Goal: Check status: Check status

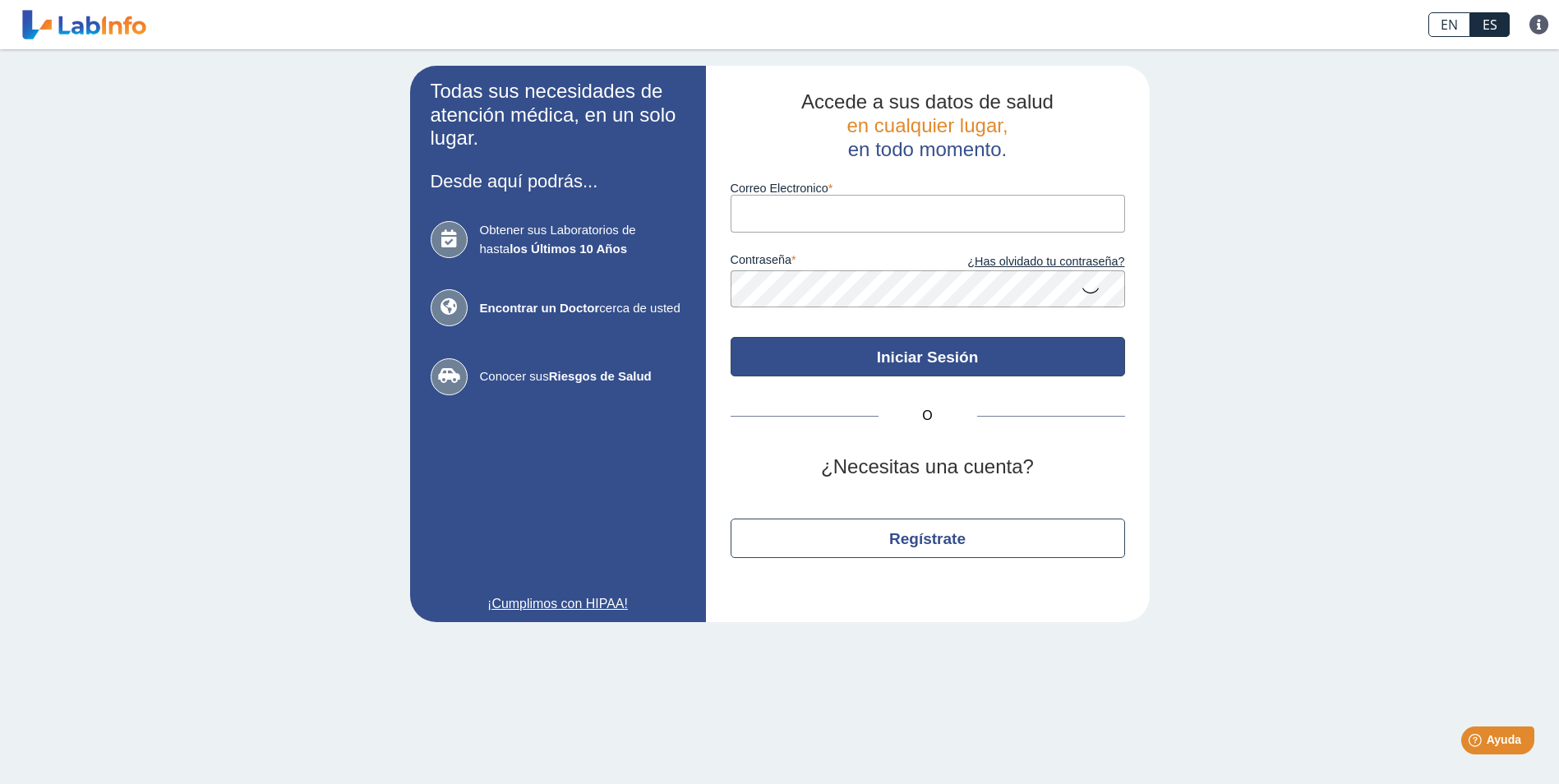
type input "[EMAIL_ADDRESS][DOMAIN_NAME]"
click at [935, 359] on button "Iniciar Sesión" at bounding box center [928, 357] width 395 height 39
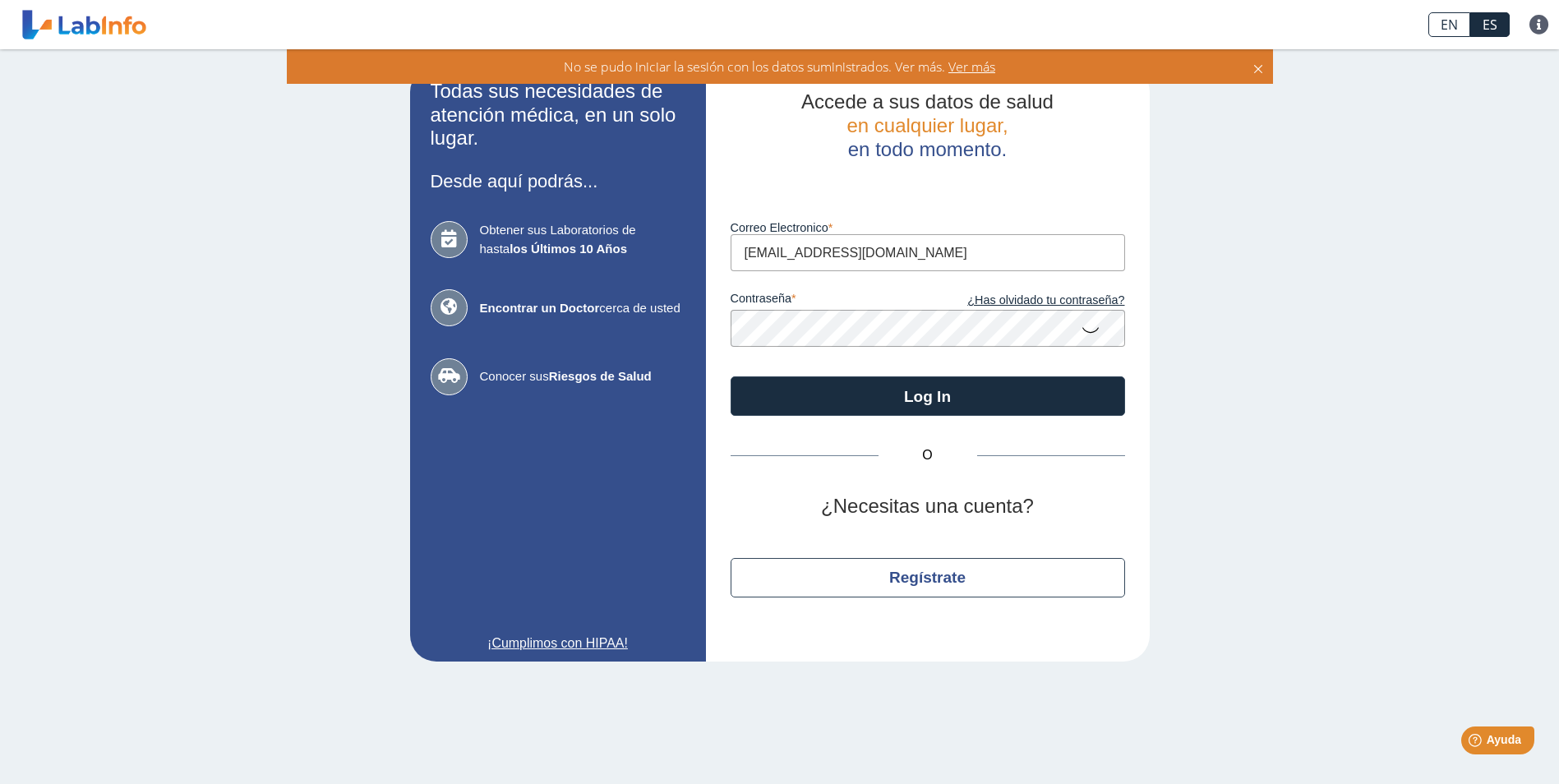
click at [731, 377] on button "Log In" at bounding box center [928, 396] width 395 height 39
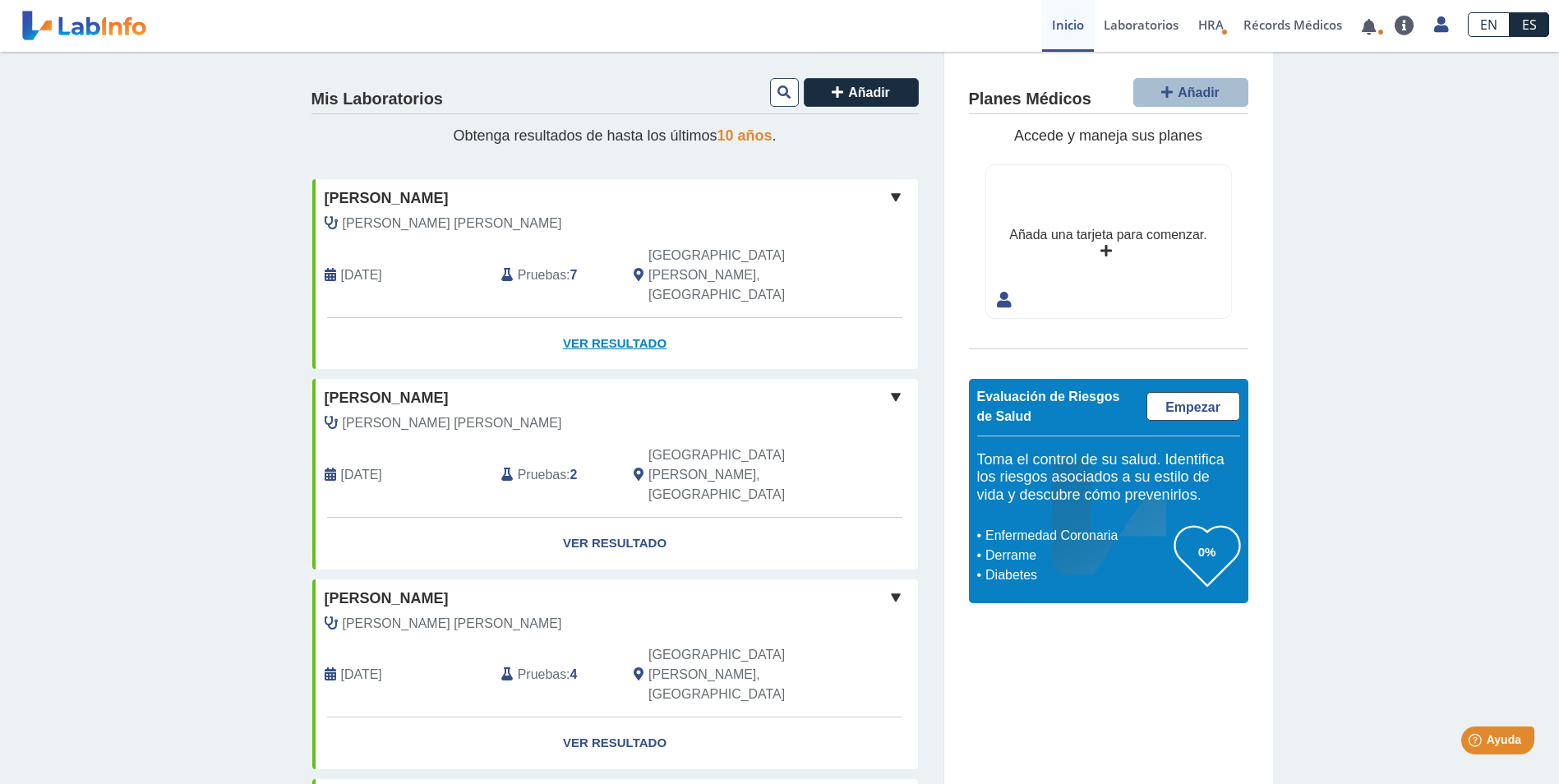
click at [601, 318] on link "Ver Resultado" at bounding box center [615, 344] width 606 height 52
click at [603, 318] on link "Ver Resultado" at bounding box center [615, 344] width 606 height 52
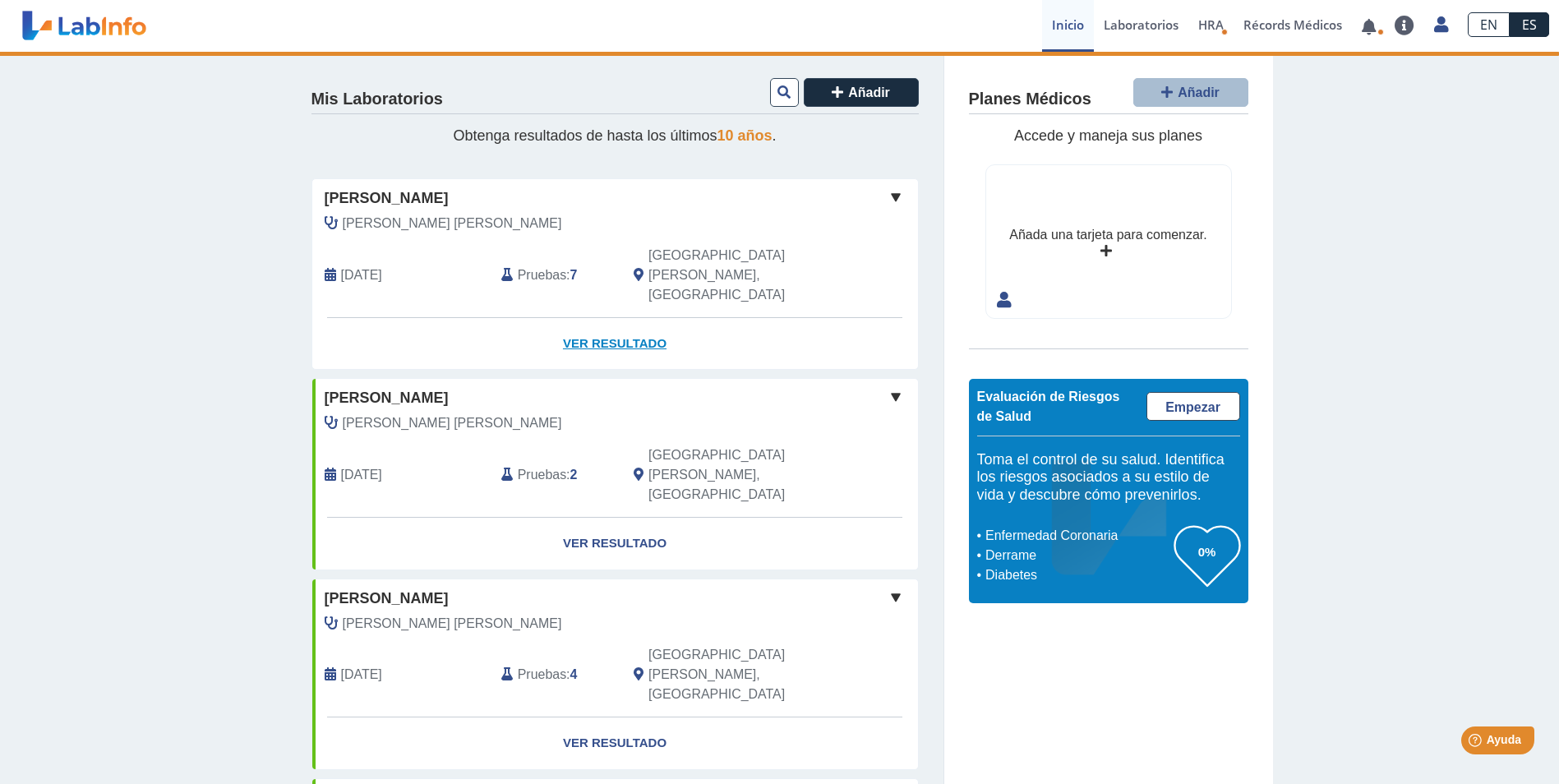
click at [603, 318] on link "Ver Resultado" at bounding box center [615, 344] width 606 height 52
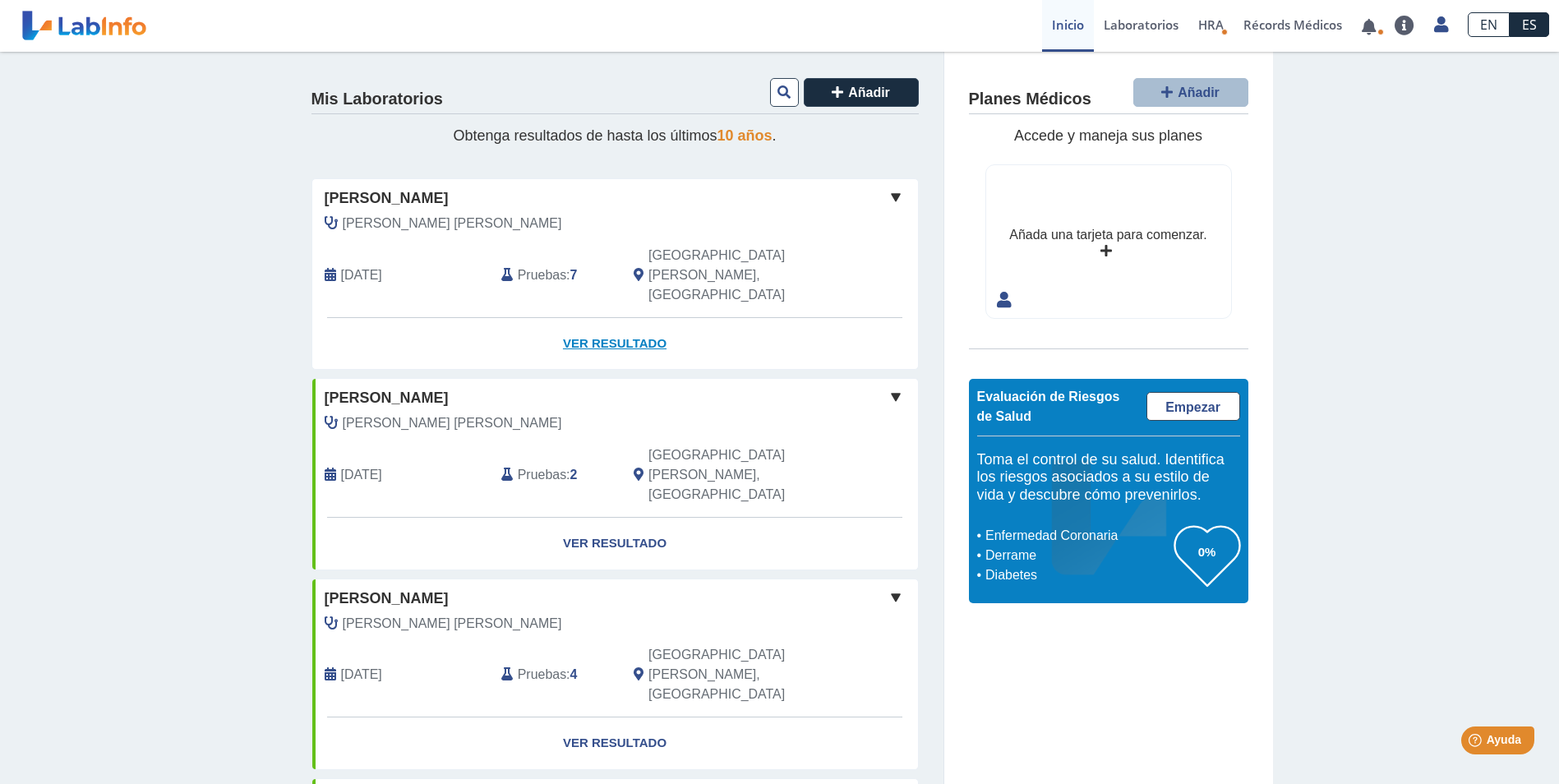
click at [630, 318] on link "Ver Resultado" at bounding box center [615, 344] width 606 height 52
click at [890, 190] on span at bounding box center [896, 197] width 20 height 20
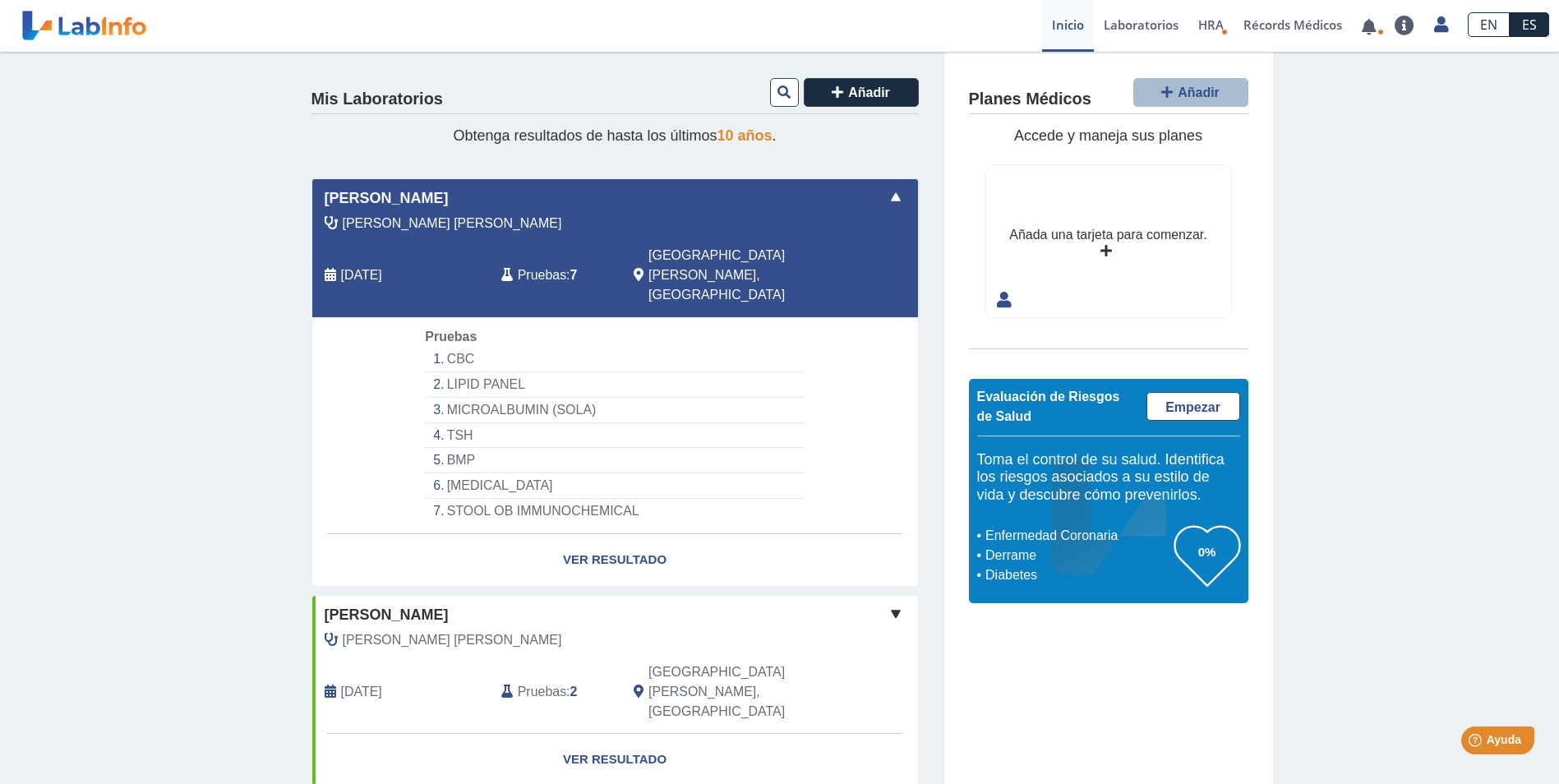
click at [468, 346] on li "CBC" at bounding box center [615, 359] width 379 height 26
click at [452, 346] on li "CBC" at bounding box center [615, 359] width 379 height 26
click at [498, 397] on li "MICROALBUMIN (SOLA)" at bounding box center [615, 410] width 379 height 26
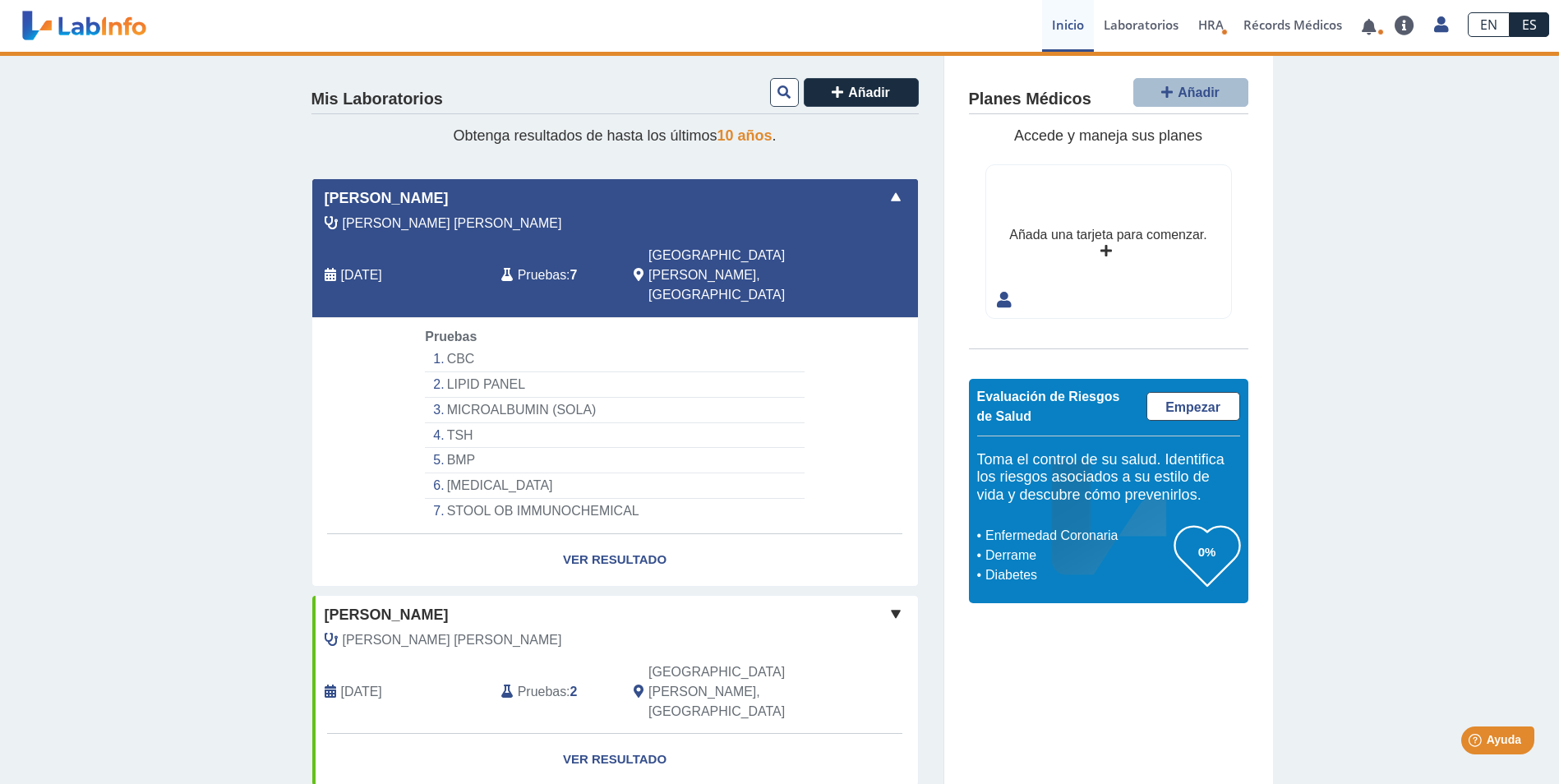
click at [498, 397] on li "MICROALBUMIN (SOLA)" at bounding box center [615, 410] width 379 height 26
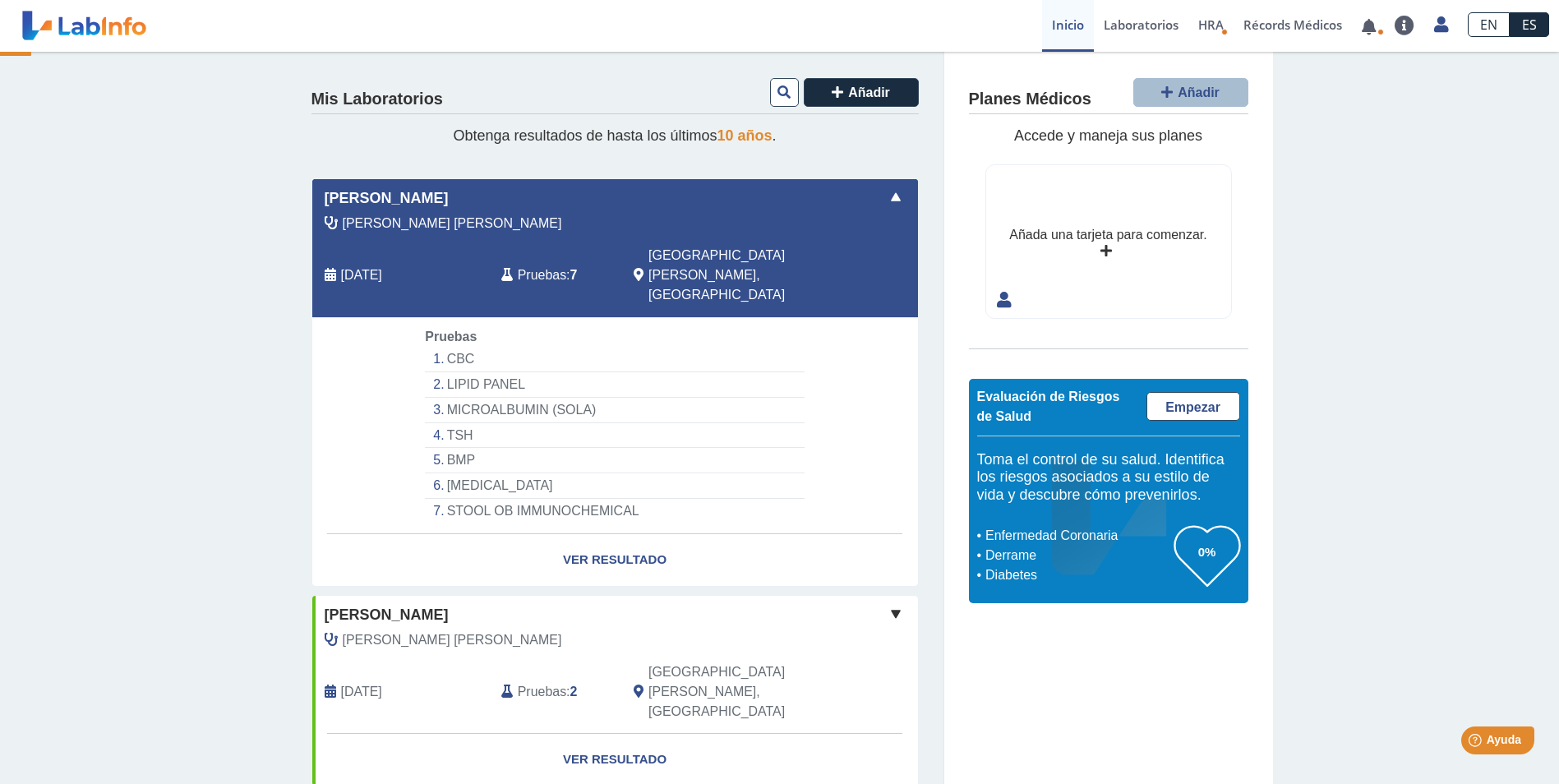
click at [498, 397] on li "MICROALBUMIN (SOLA)" at bounding box center [615, 410] width 379 height 26
click at [731, 372] on li "LIPID PANEL" at bounding box center [615, 385] width 379 height 26
click at [448, 346] on li "CBC" at bounding box center [615, 359] width 379 height 26
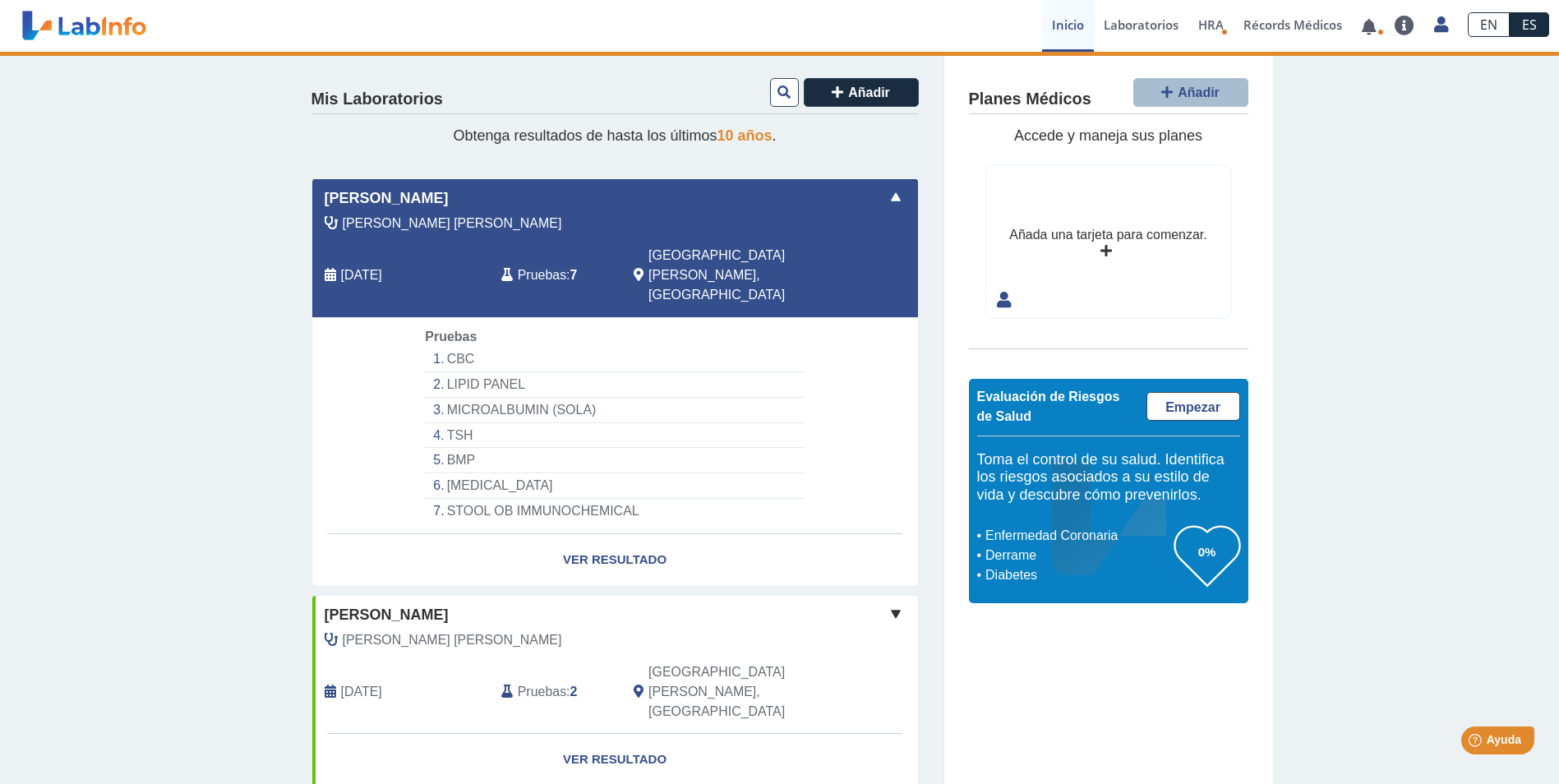
click at [448, 346] on li "CBC" at bounding box center [615, 359] width 379 height 26
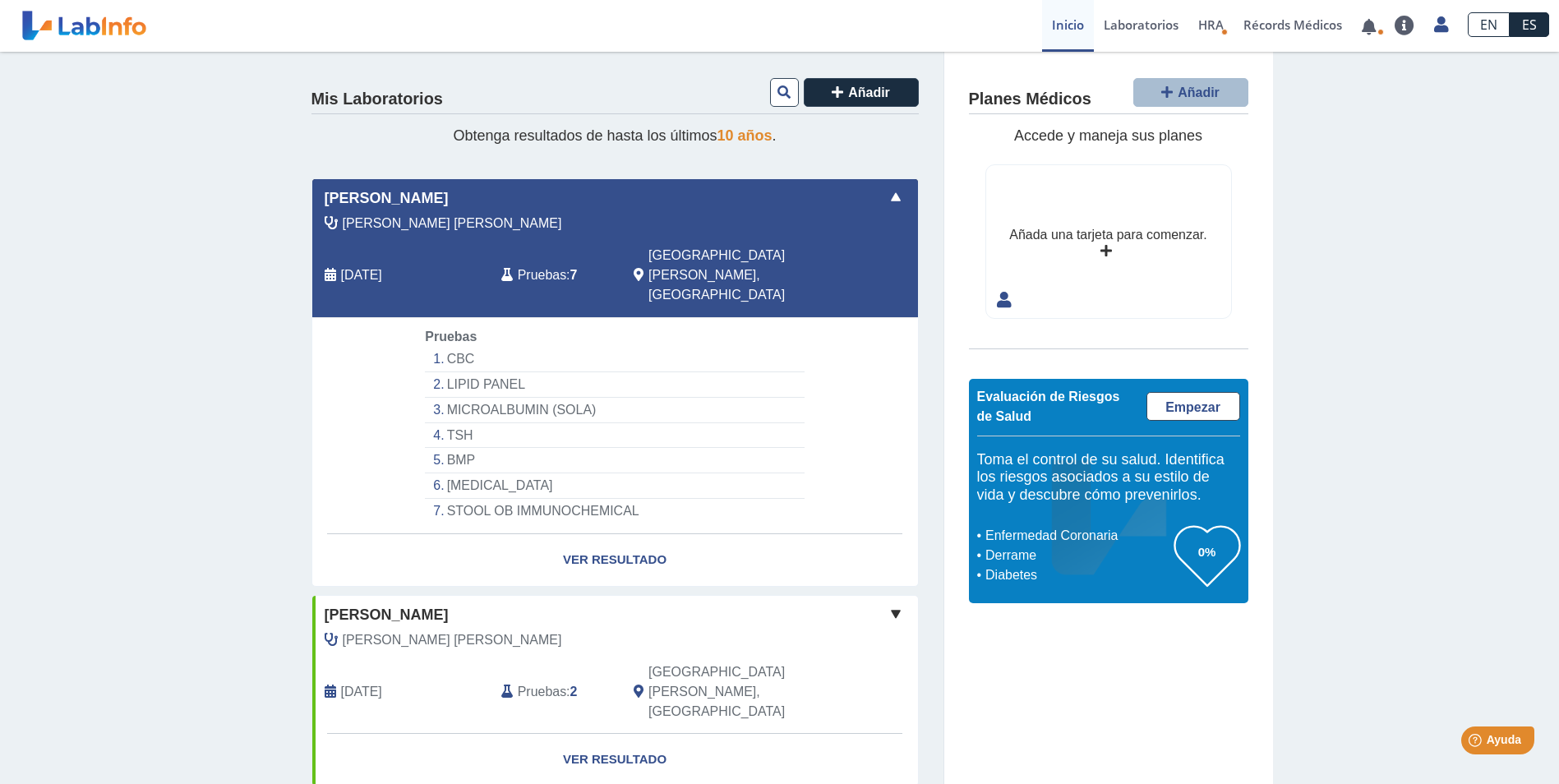
drag, startPoint x: 448, startPoint y: 312, endPoint x: 628, endPoint y: 323, distance: 180.3
click at [628, 346] on li "CBC" at bounding box center [615, 359] width 379 height 26
click at [893, 193] on span at bounding box center [896, 197] width 20 height 20
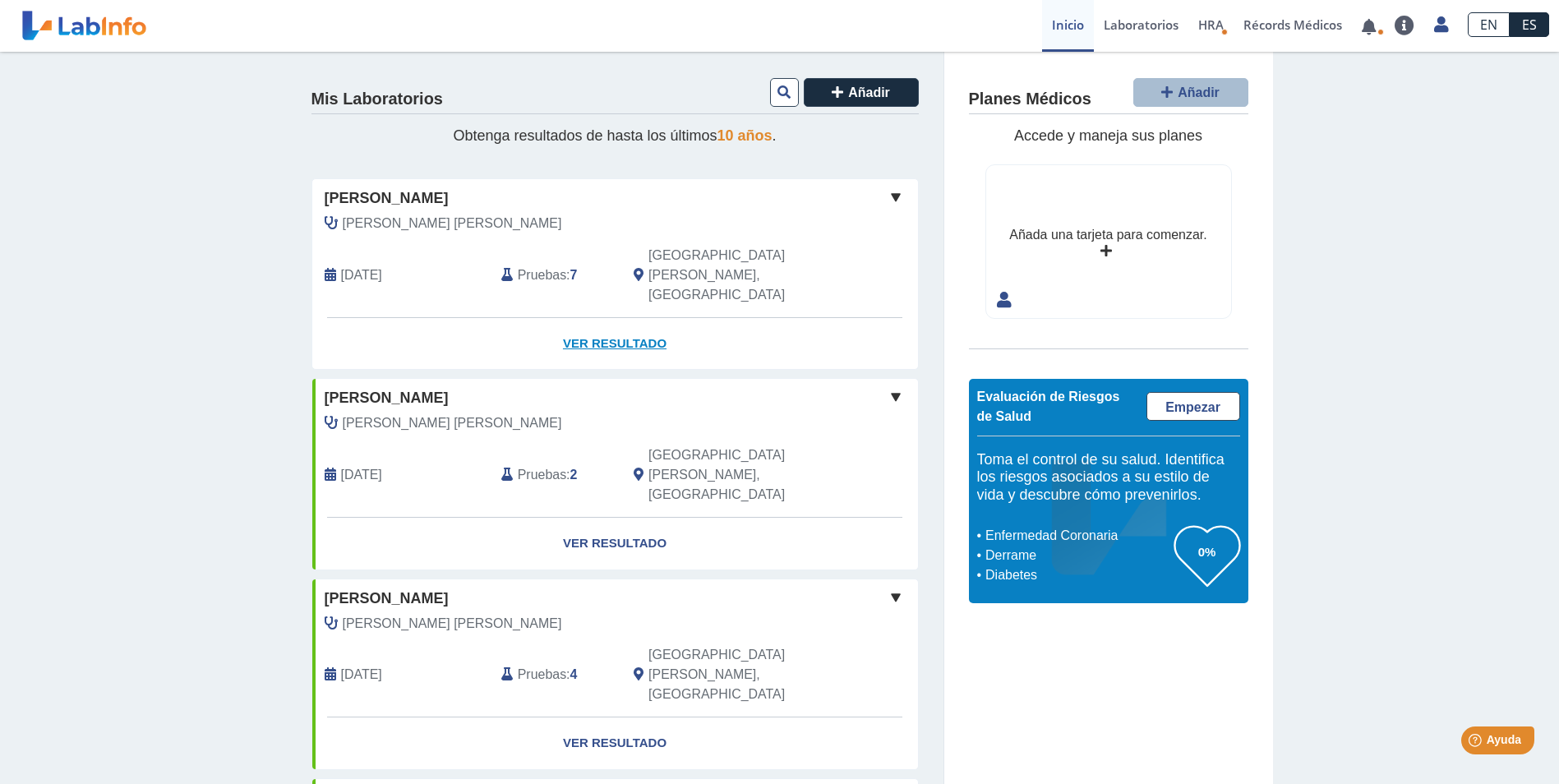
click at [595, 318] on link "Ver Resultado" at bounding box center [615, 344] width 606 height 52
click at [888, 387] on span at bounding box center [896, 397] width 20 height 20
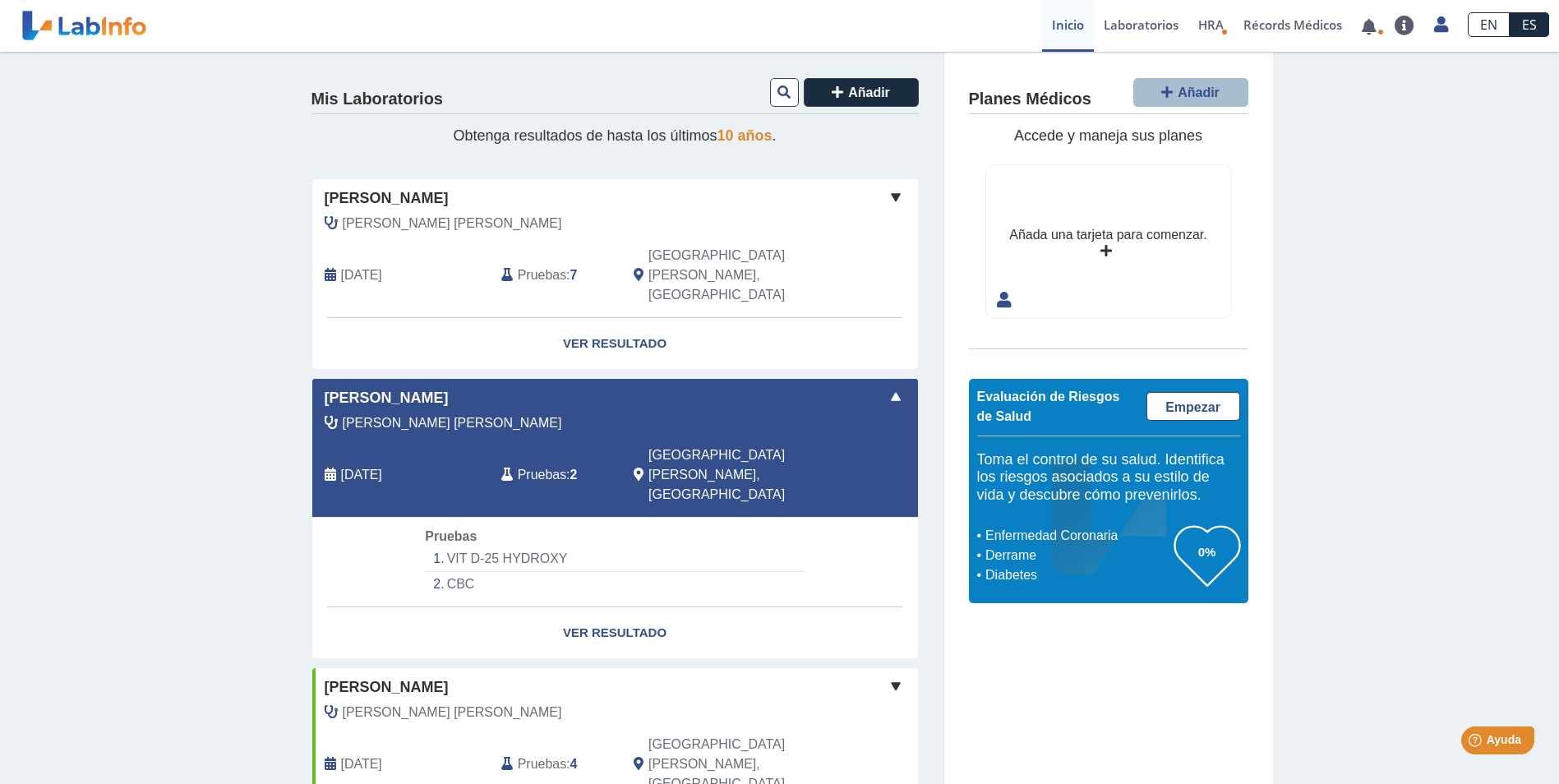
click at [499, 547] on li "VIT D-25 HYDROXY" at bounding box center [615, 559] width 379 height 26
click at [386, 215] on span "[PERSON_NAME] [PERSON_NAME]" at bounding box center [452, 224] width 220 height 20
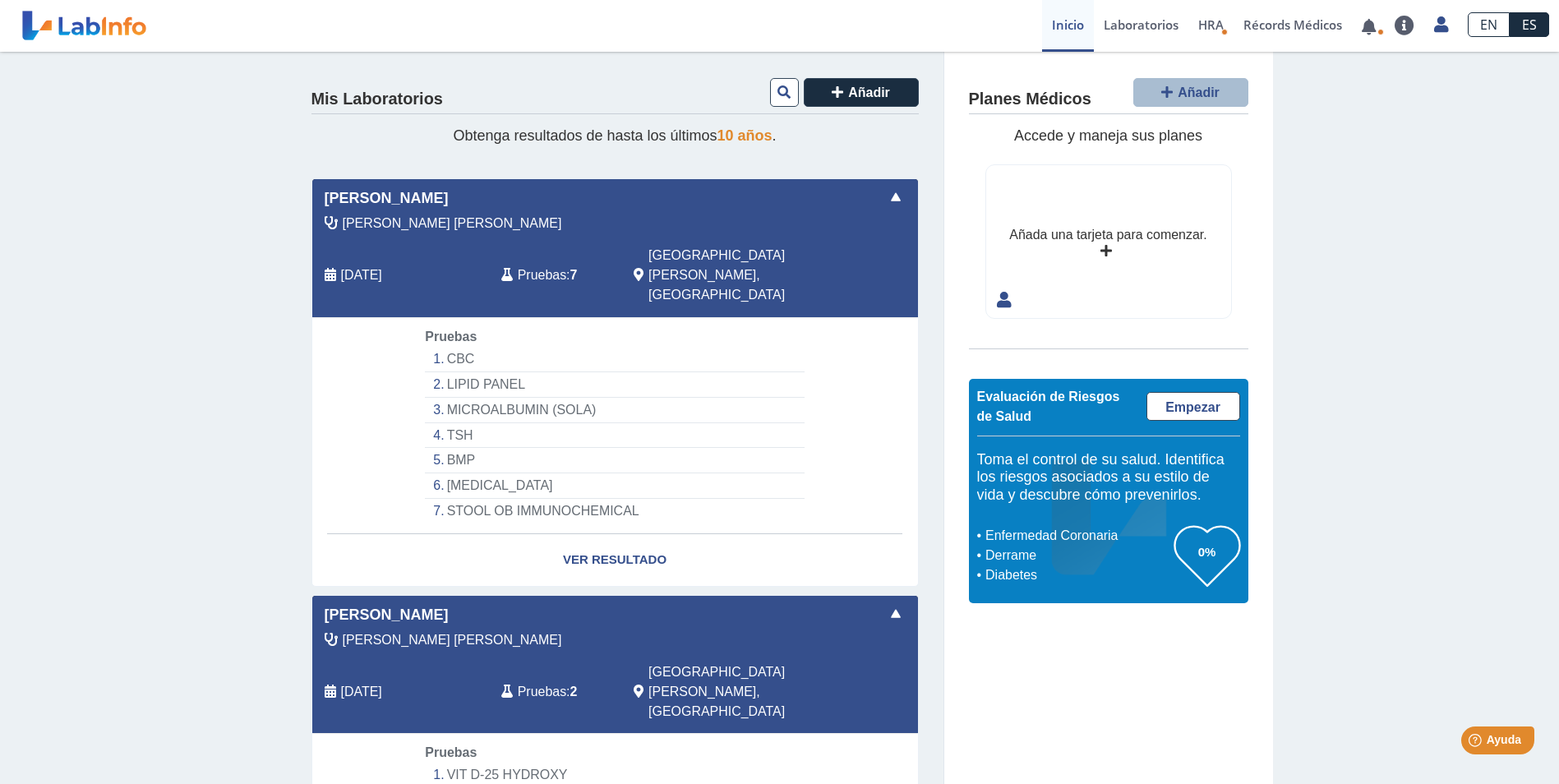
click at [461, 346] on li "CBC" at bounding box center [615, 359] width 379 height 26
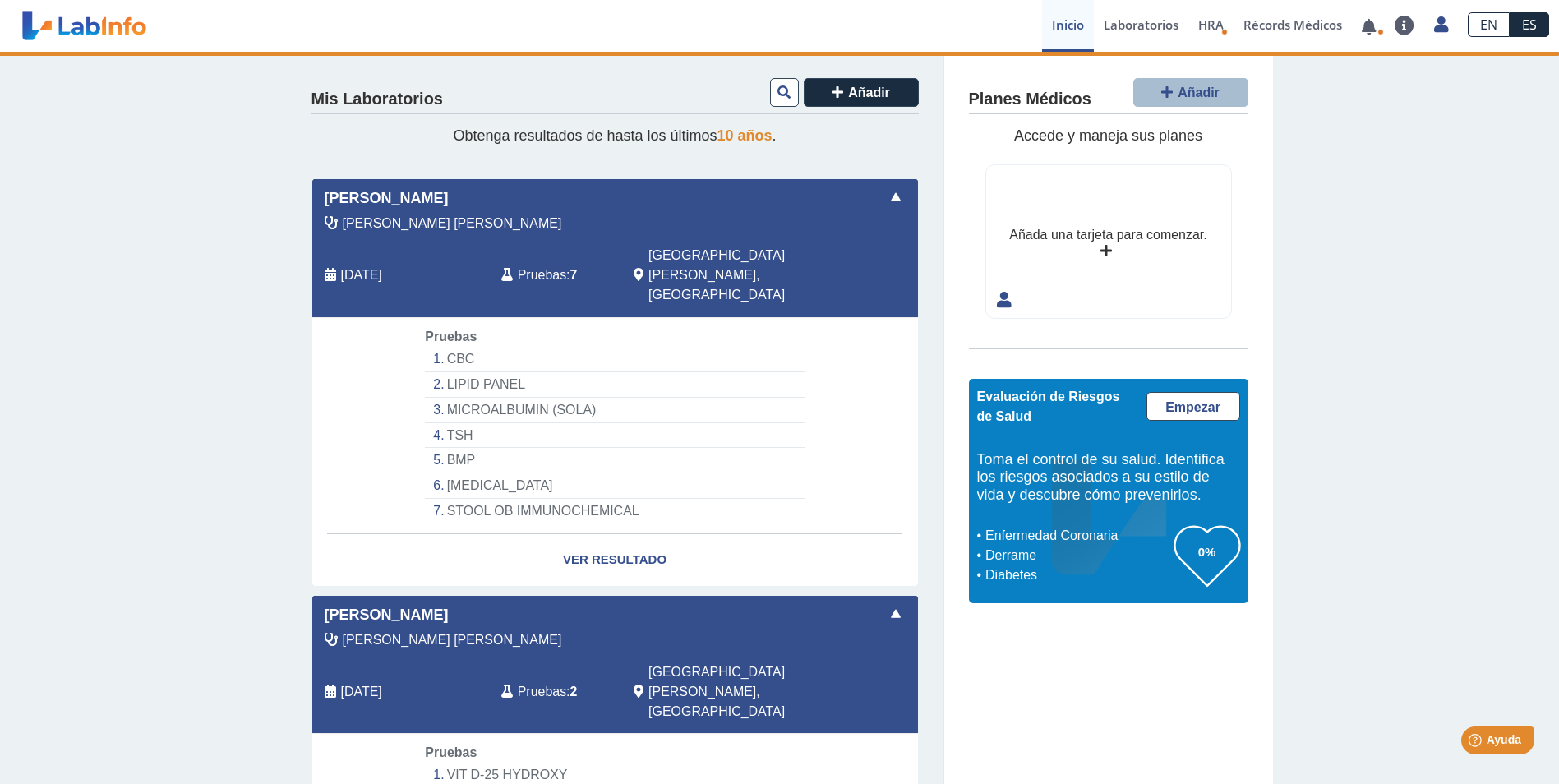
click at [461, 346] on li "CBC" at bounding box center [615, 359] width 379 height 26
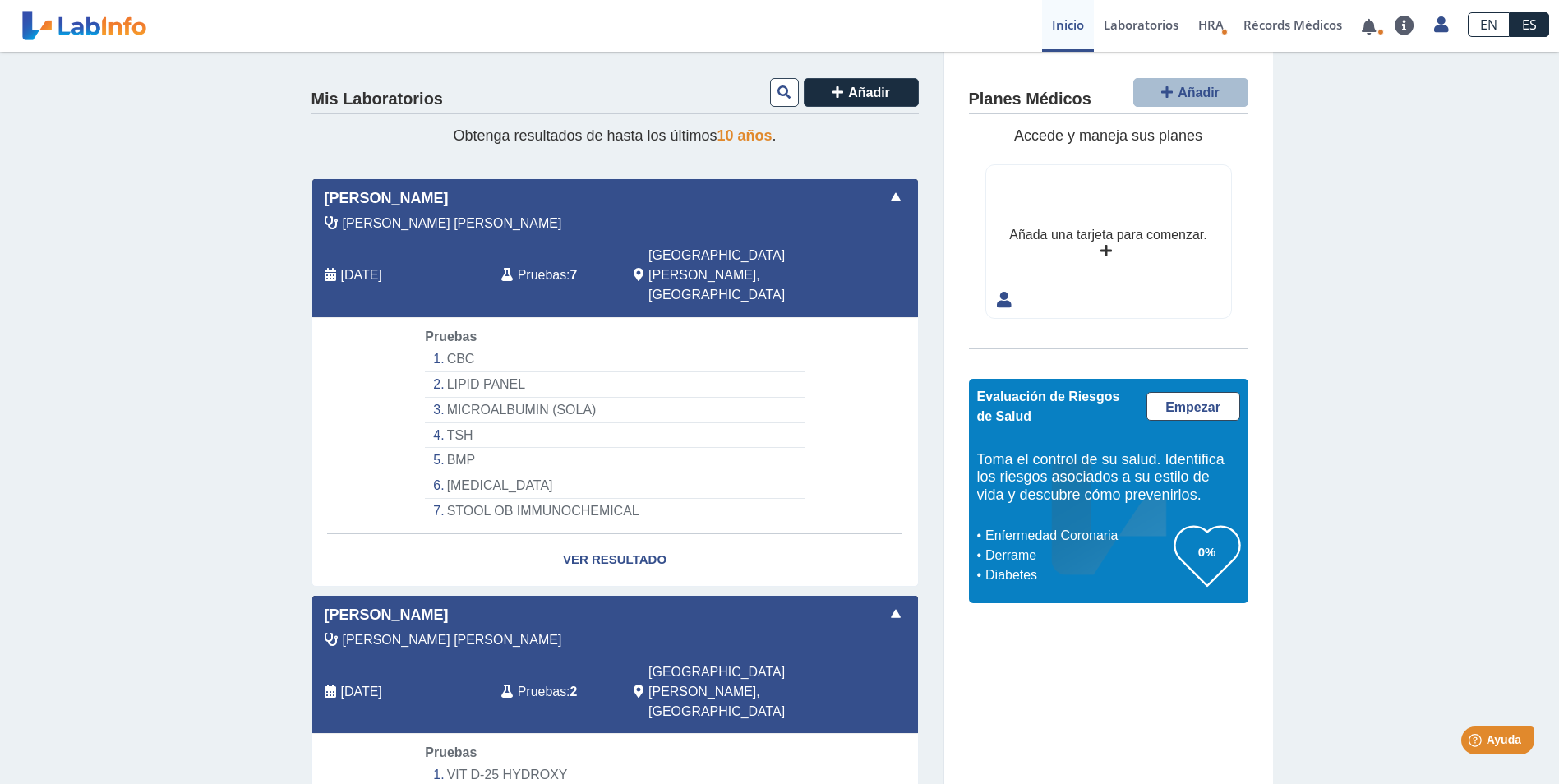
click at [682, 423] on li "TSH" at bounding box center [615, 436] width 379 height 26
click at [512, 397] on li "MICROALBUMIN (SOLA)" at bounding box center [615, 410] width 379 height 26
click at [482, 763] on li "VIT D-25 HYDROXY" at bounding box center [615, 776] width 379 height 26
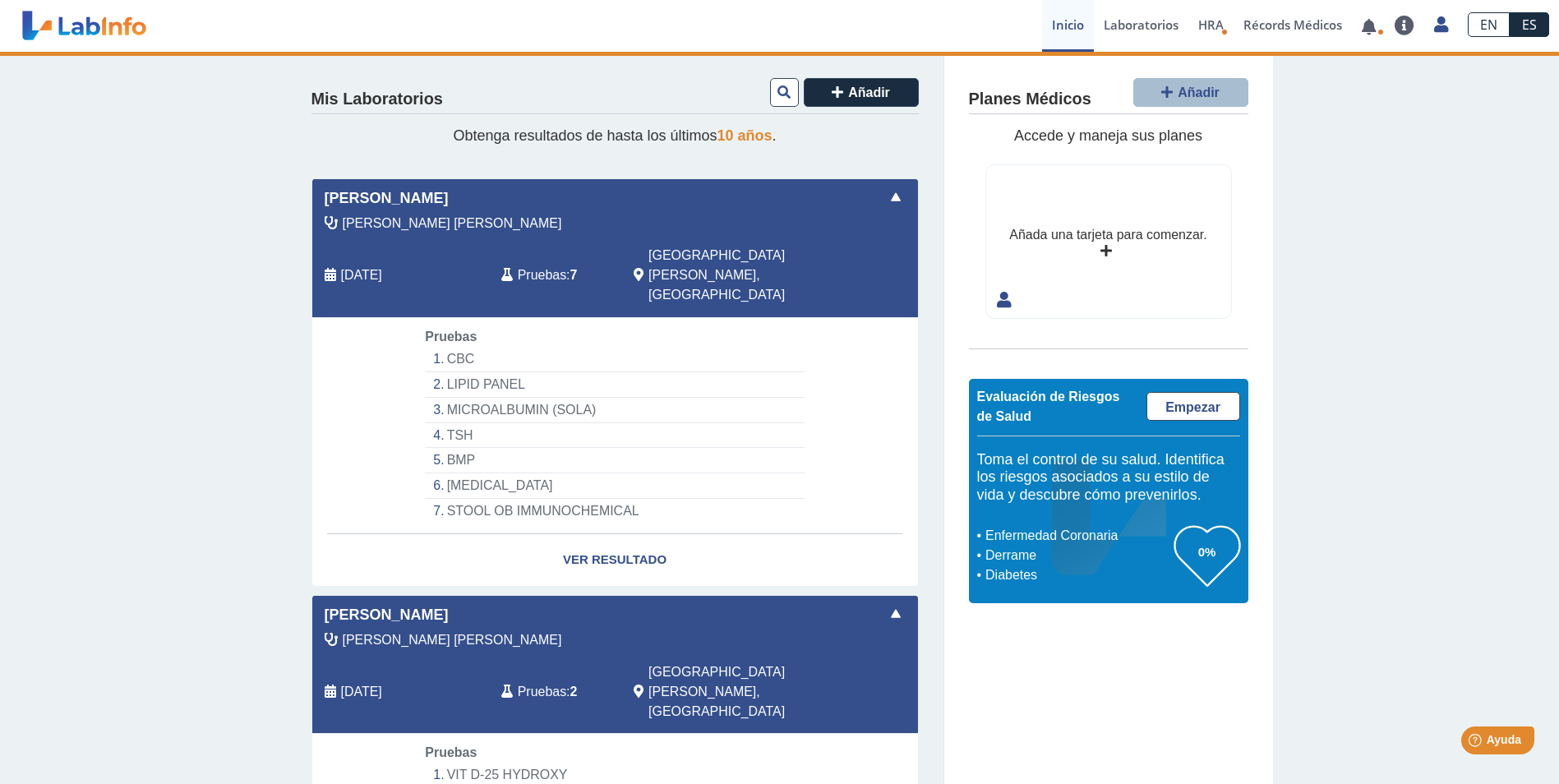
click at [482, 763] on li "VIT D-25 HYDROXY" at bounding box center [615, 776] width 379 height 26
